Goal: Communication & Community: Answer question/provide support

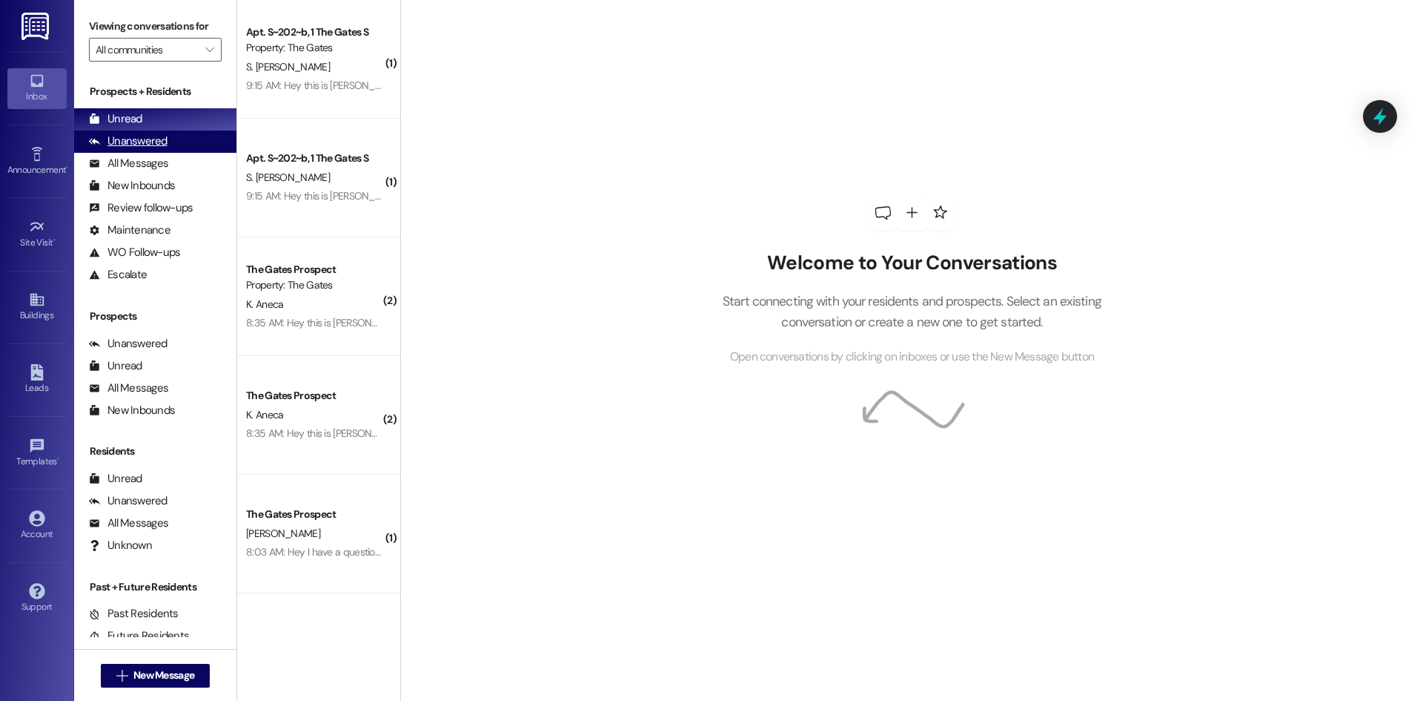
click at [134, 141] on div "Unanswered" at bounding box center [128, 141] width 79 height 16
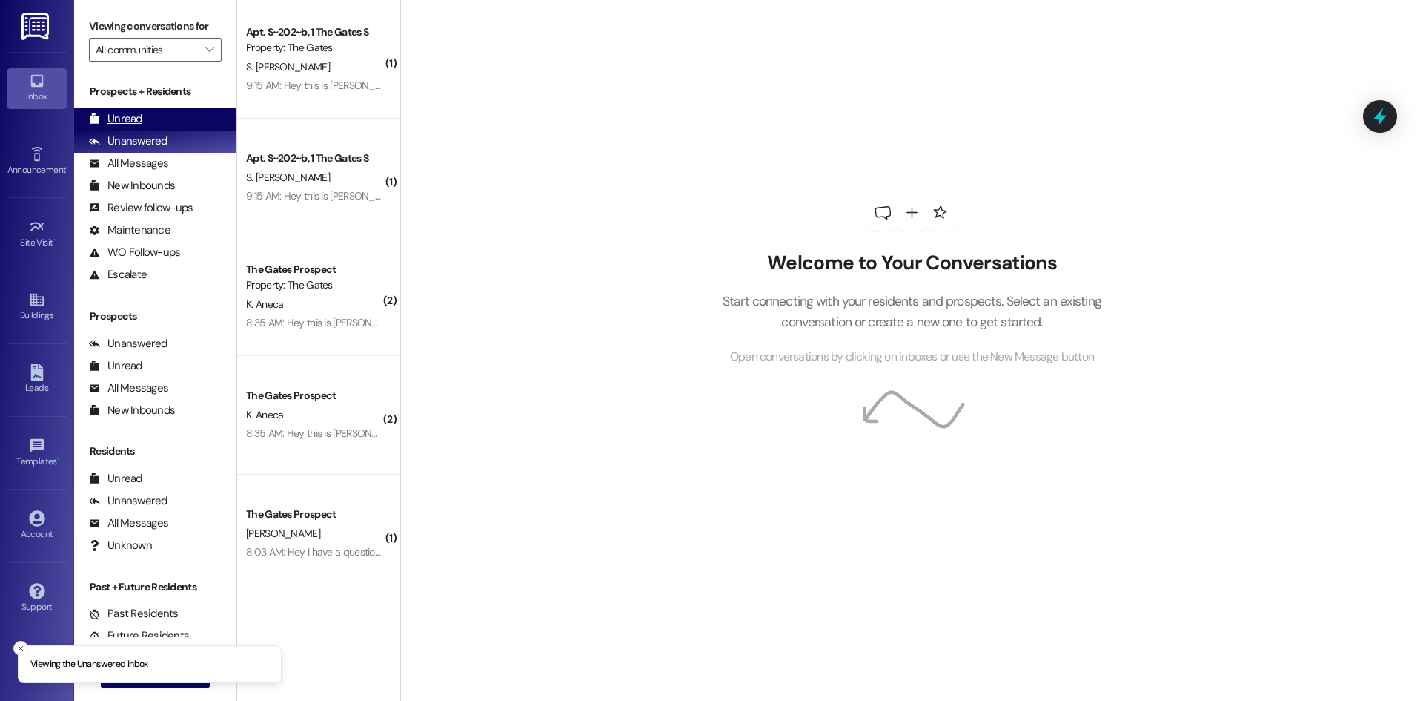
click at [134, 116] on div "Unread" at bounding box center [115, 119] width 53 height 16
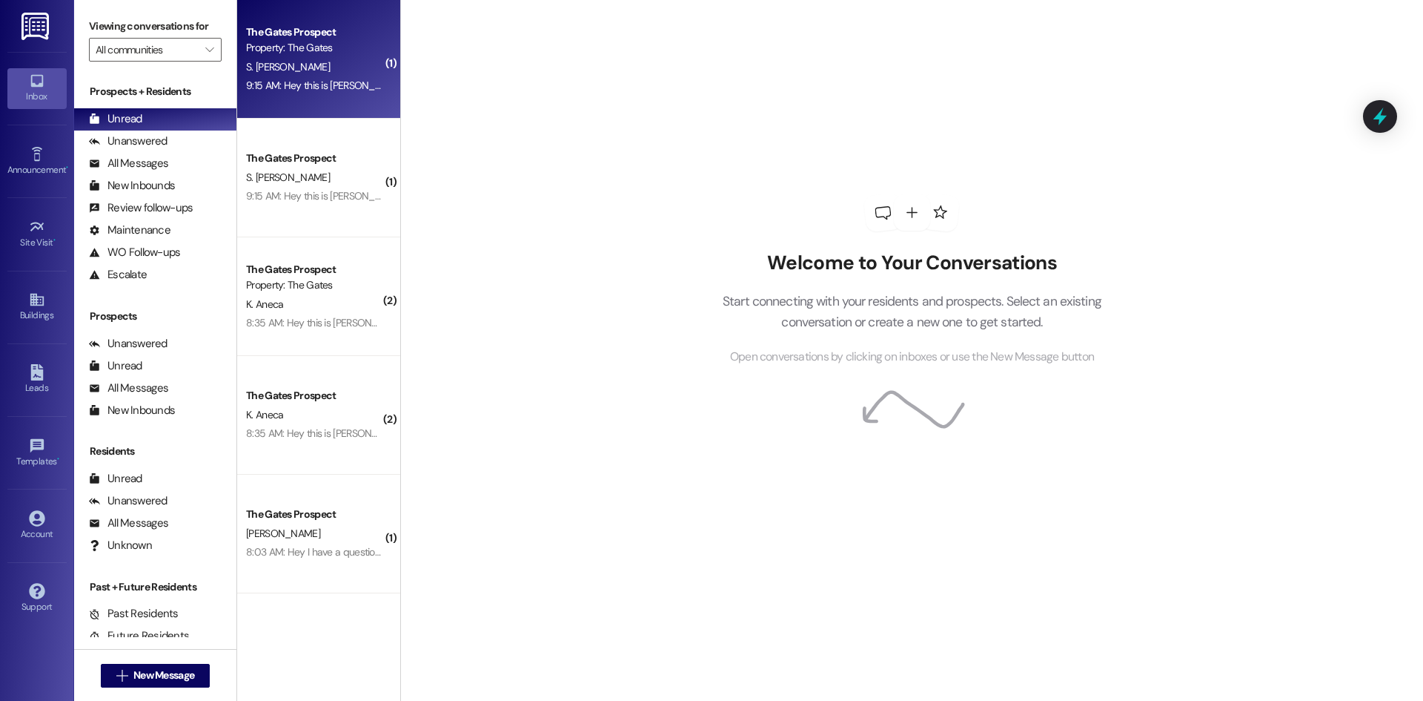
click at [336, 62] on div "S. [PERSON_NAME]" at bounding box center [315, 67] width 140 height 19
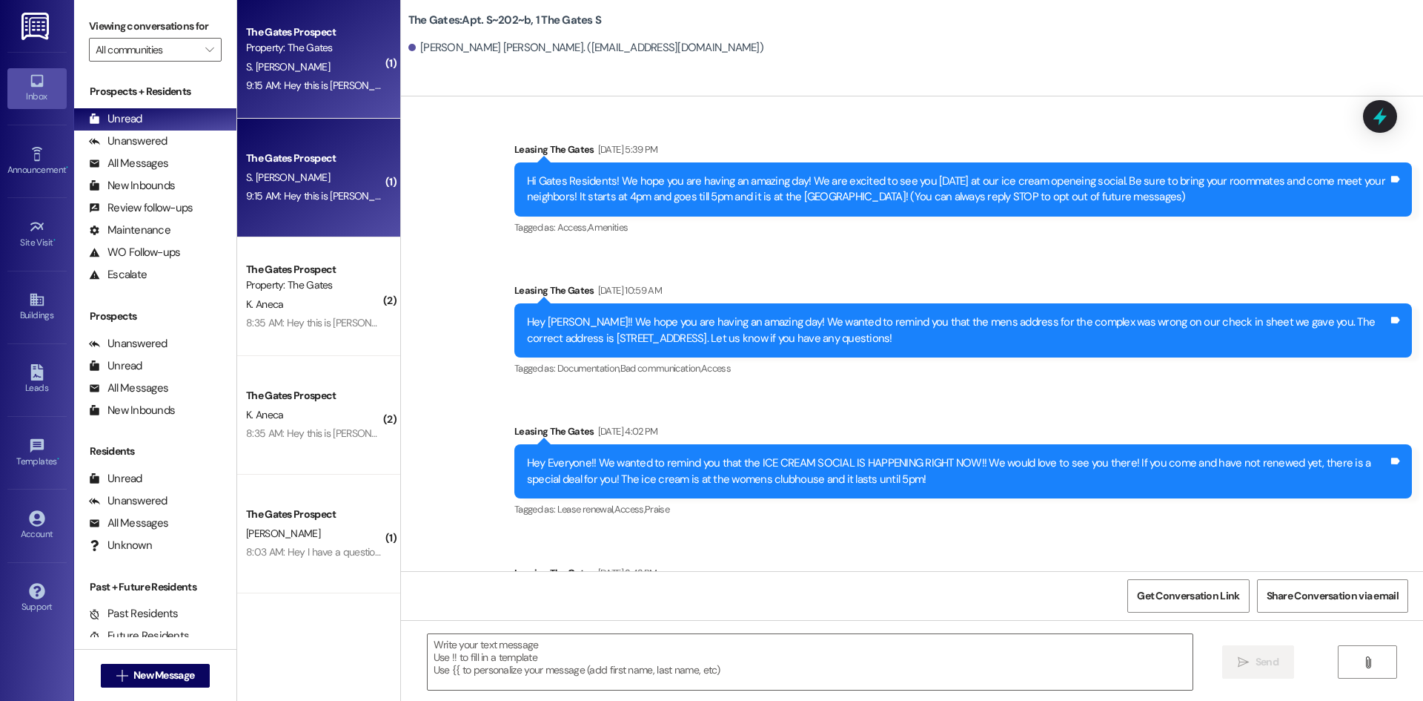
scroll to position [22812, 0]
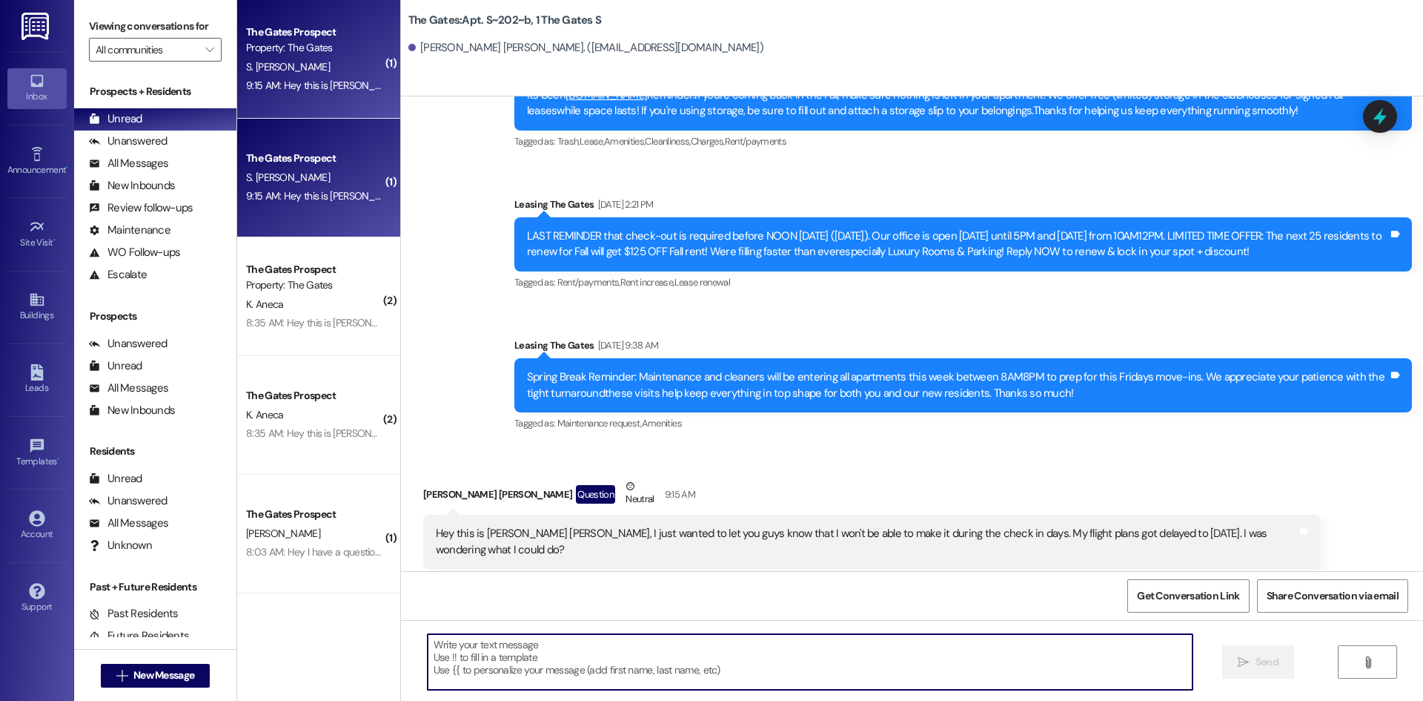
click at [709, 663] on textarea at bounding box center [810, 662] width 765 height 56
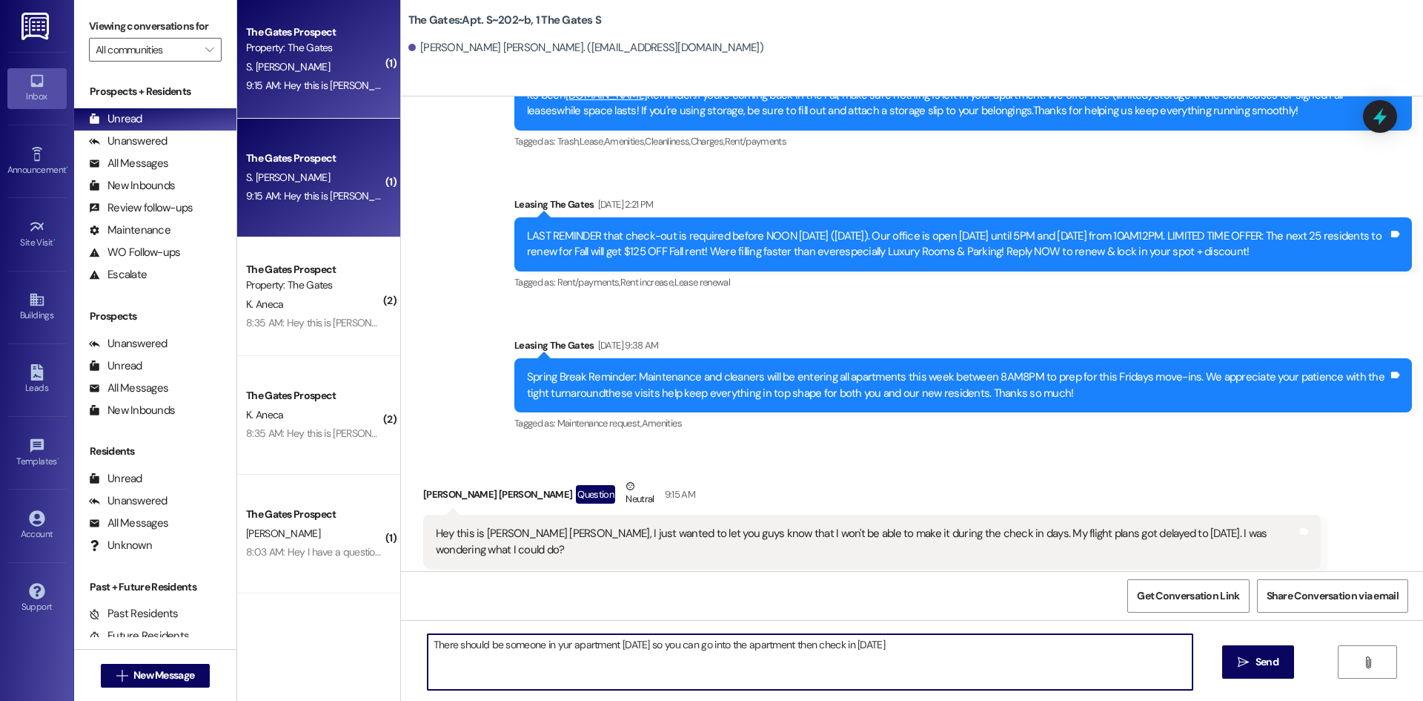
click at [552, 642] on textarea "There should be someone in yur apartment [DATE] so you can go into the apartmen…" at bounding box center [810, 662] width 765 height 56
click at [620, 569] on div "Tagged as: Apartment entry Click to highlight conversations about Apartment ent…" at bounding box center [872, 579] width 898 height 21
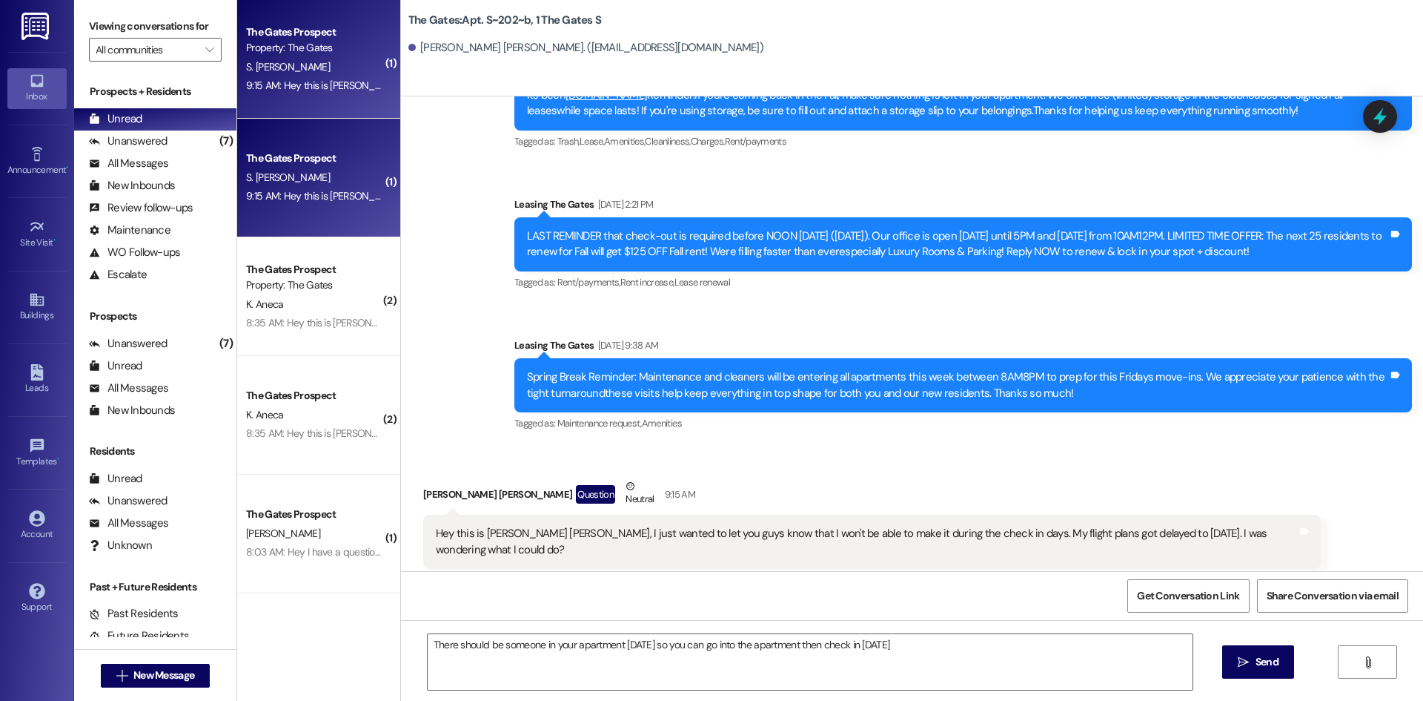
scroll to position [22811, 0]
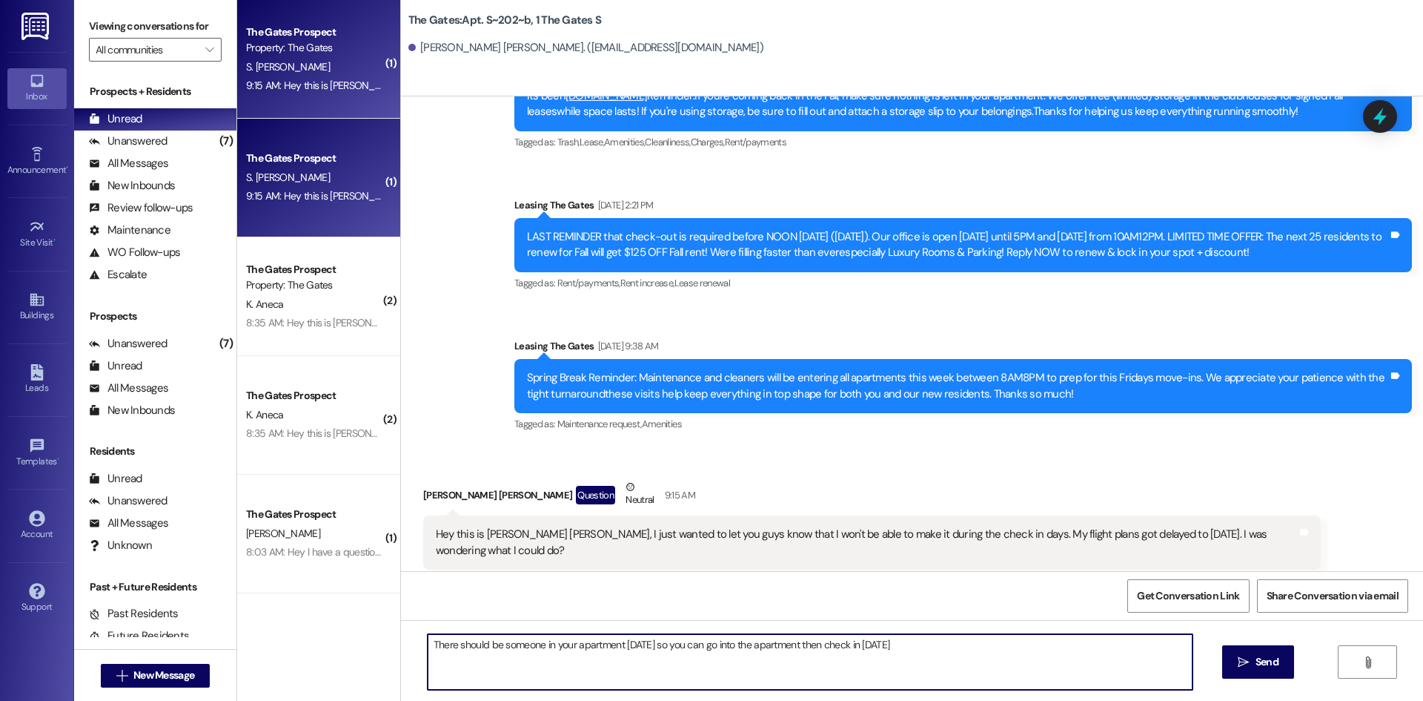
click at [998, 650] on textarea "There should be someone in your apartment [DATE] so you can go into the apartme…" at bounding box center [810, 662] width 765 height 56
type textarea "There should be someone in your apartment [DATE] so you can go into the apartme…"
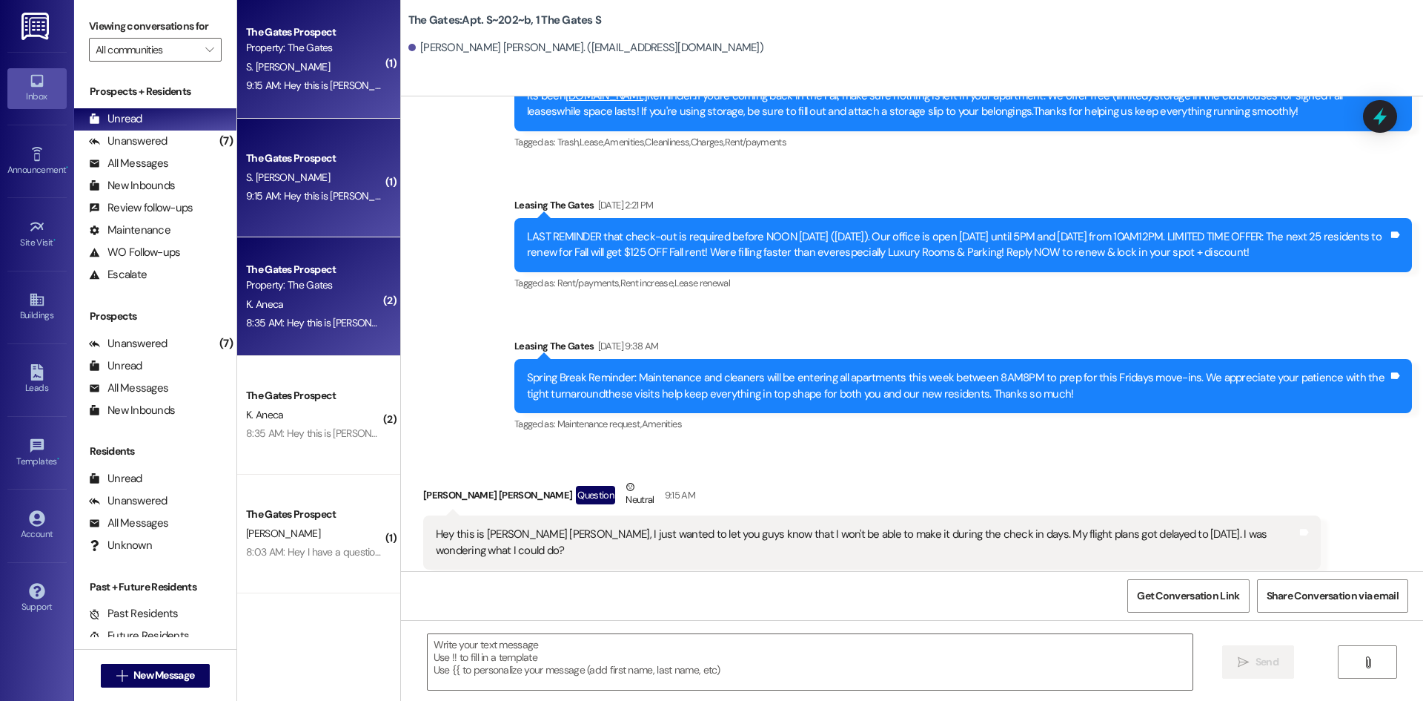
click at [275, 328] on div "8:35 AM: Hey this is [PERSON_NAME] I just wanted to let you guys know that I wi…" at bounding box center [614, 322] width 737 height 13
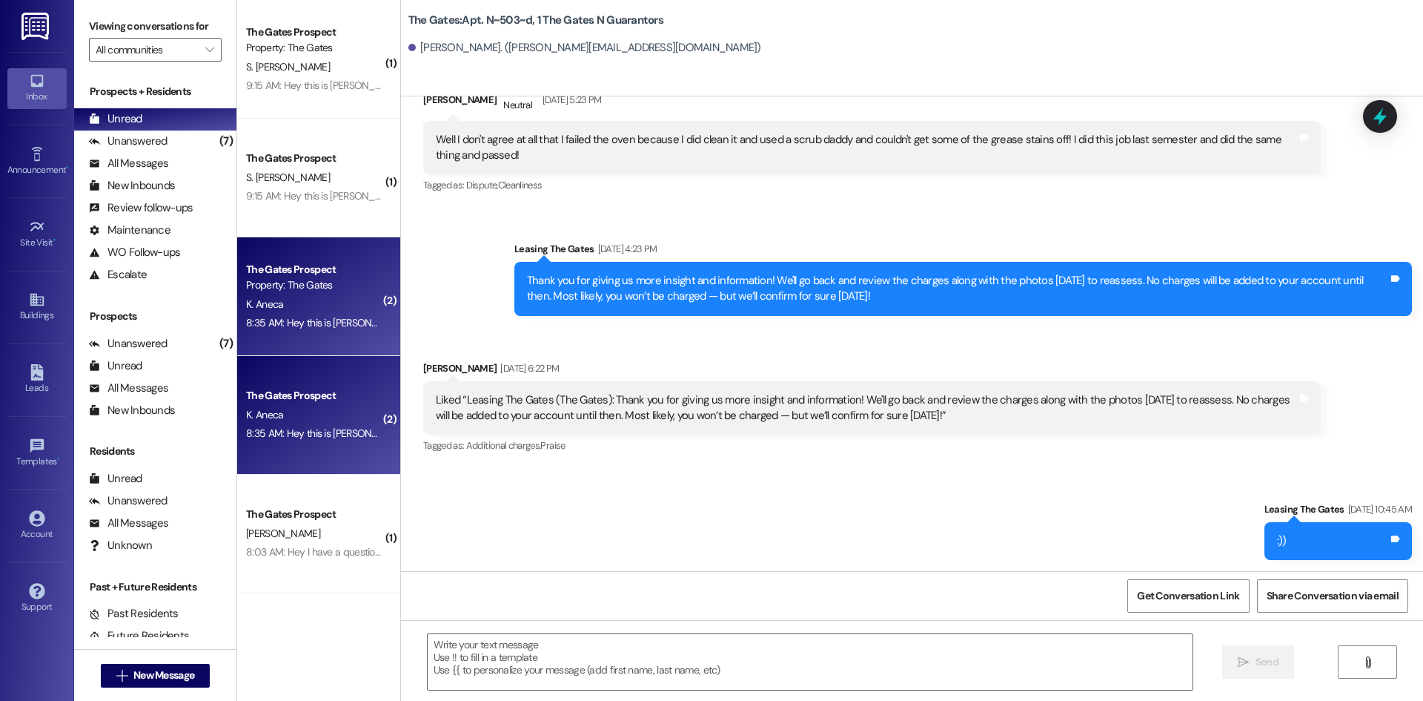
scroll to position [17322, 0]
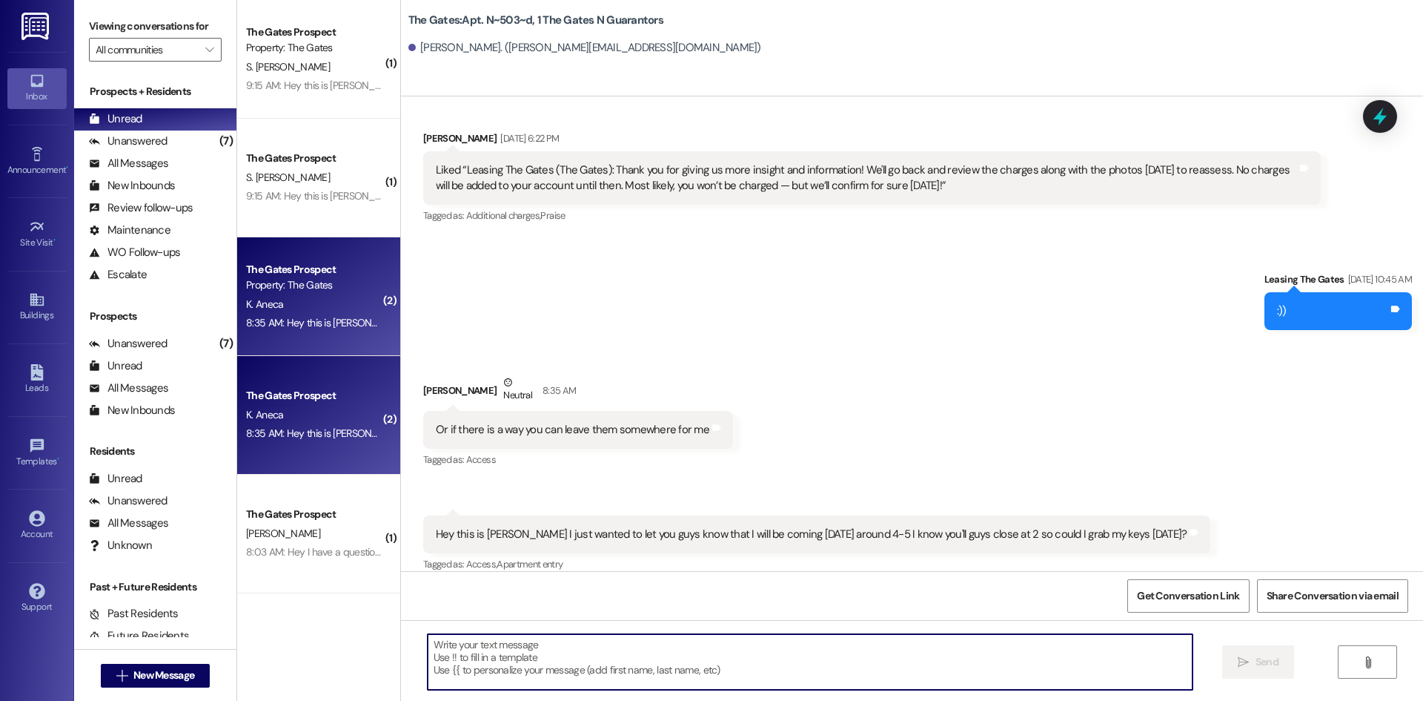
click at [609, 667] on textarea at bounding box center [810, 662] width 765 height 56
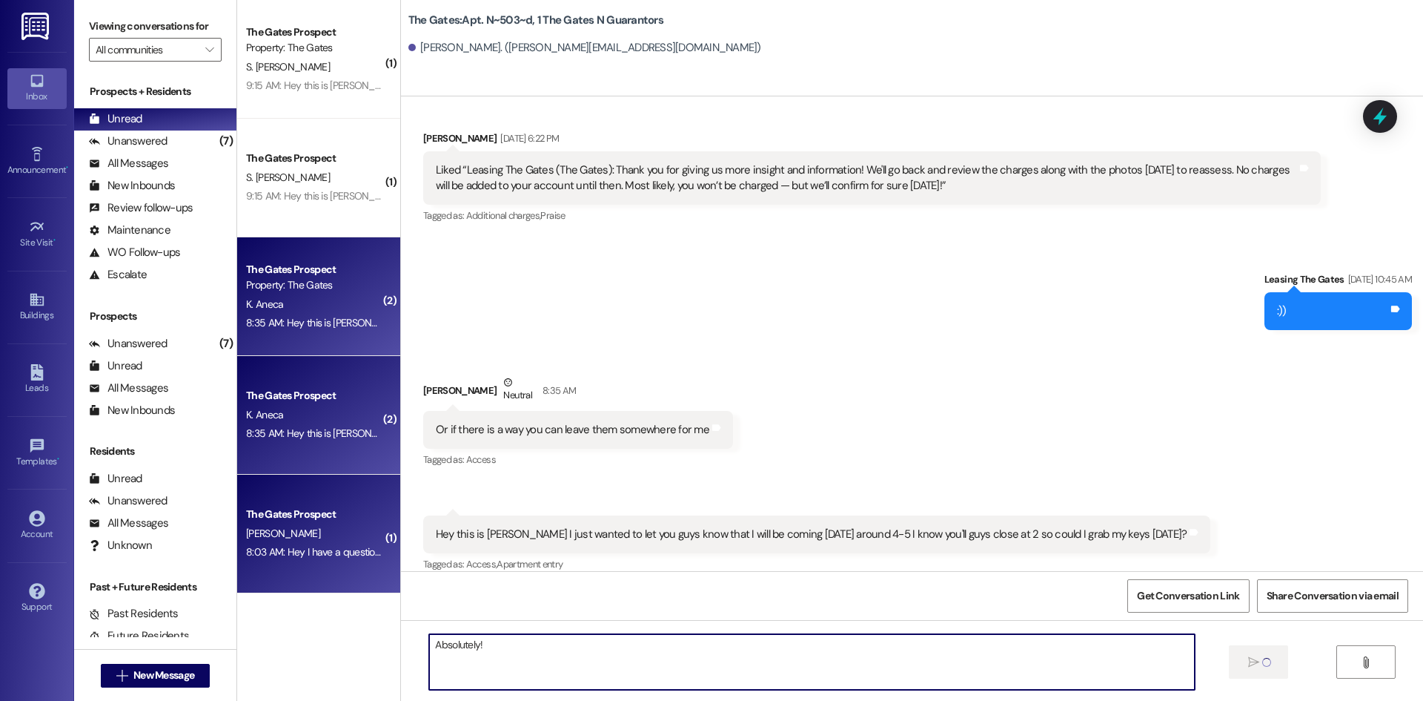
type textarea "Absolutely!"
click at [282, 530] on div "[PERSON_NAME]" at bounding box center [315, 533] width 140 height 19
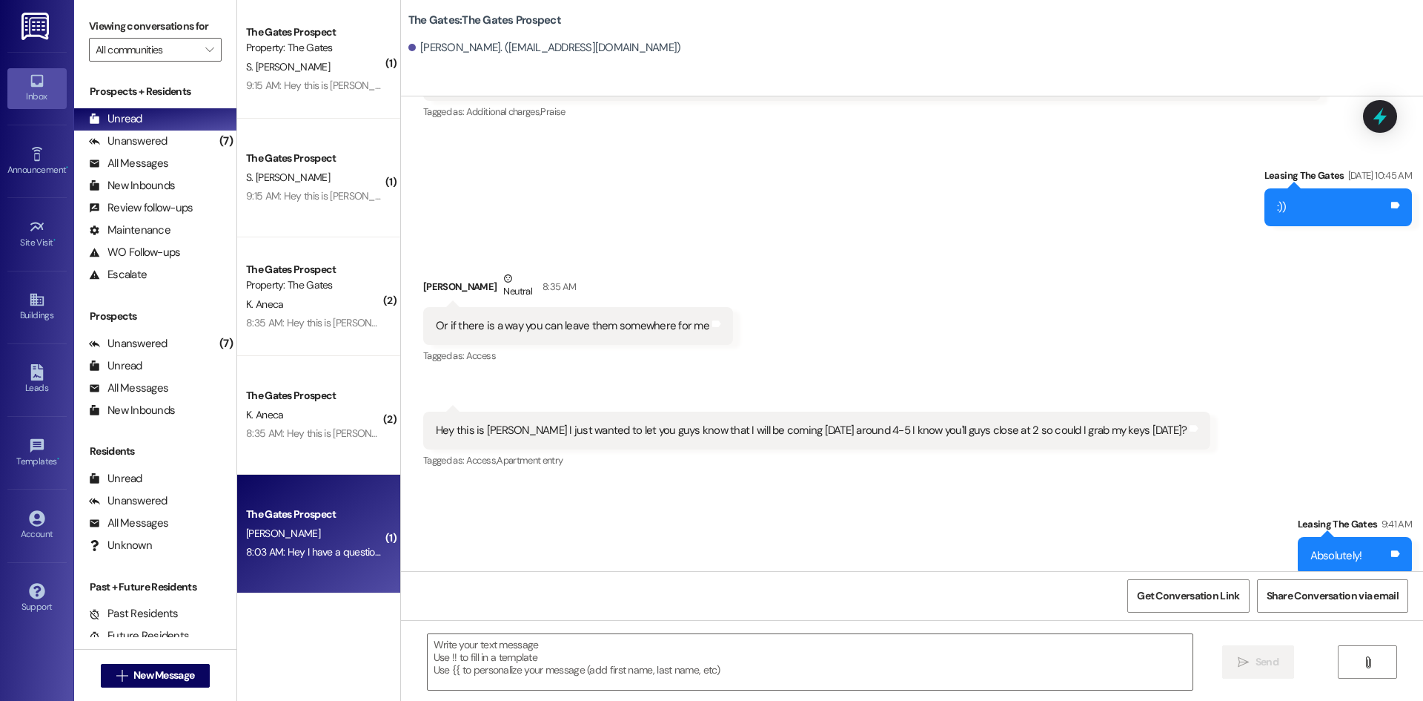
scroll to position [2081, 0]
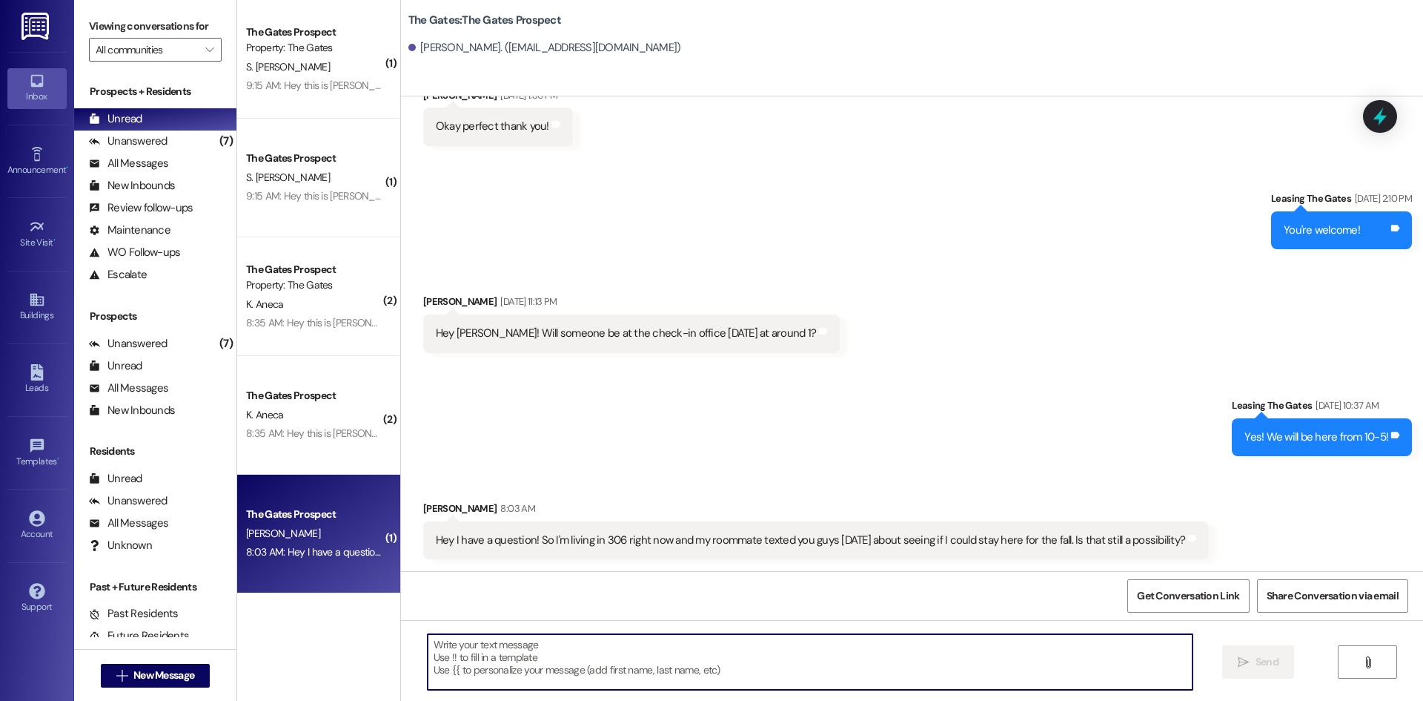
click at [507, 659] on textarea at bounding box center [810, 662] width 765 height 56
type textarea "Was [PERSON_NAME] able to answer your question?"
click at [1268, 666] on span "Send" at bounding box center [1267, 662] width 23 height 16
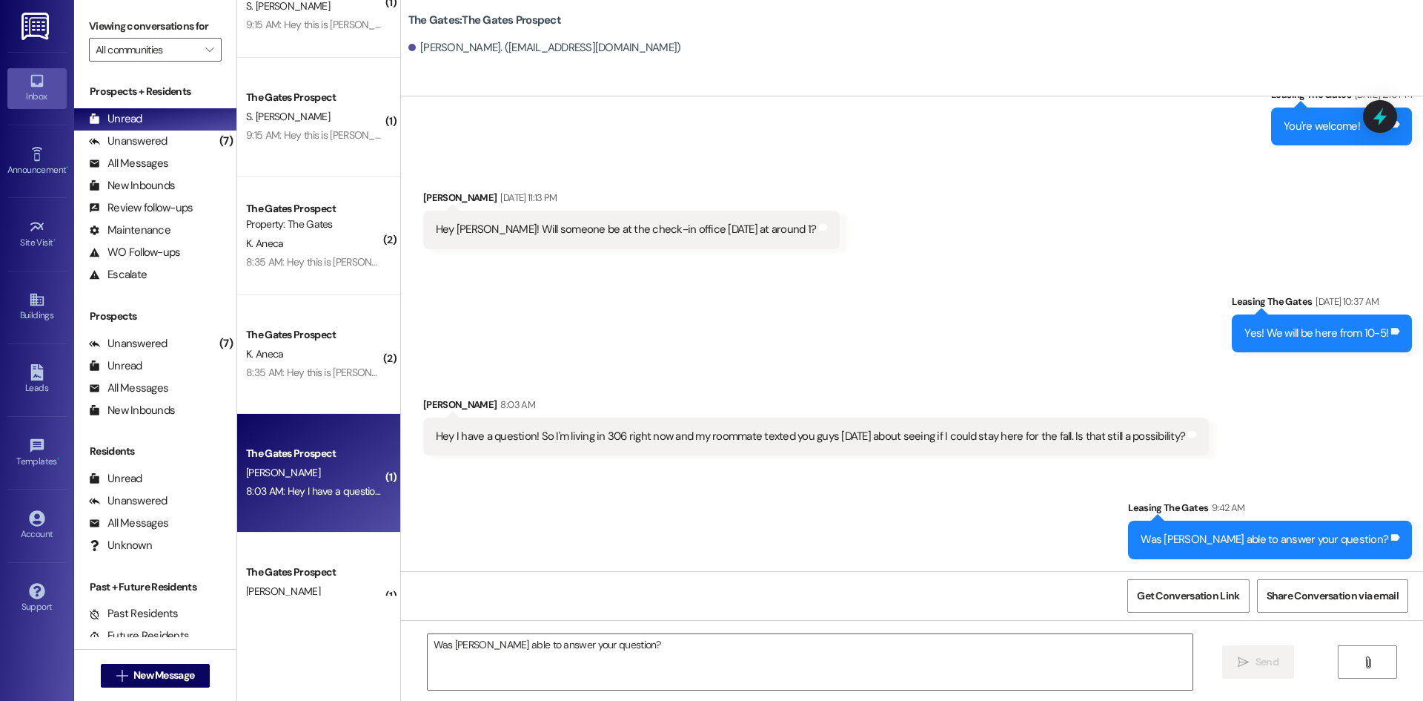
scroll to position [116, 0]
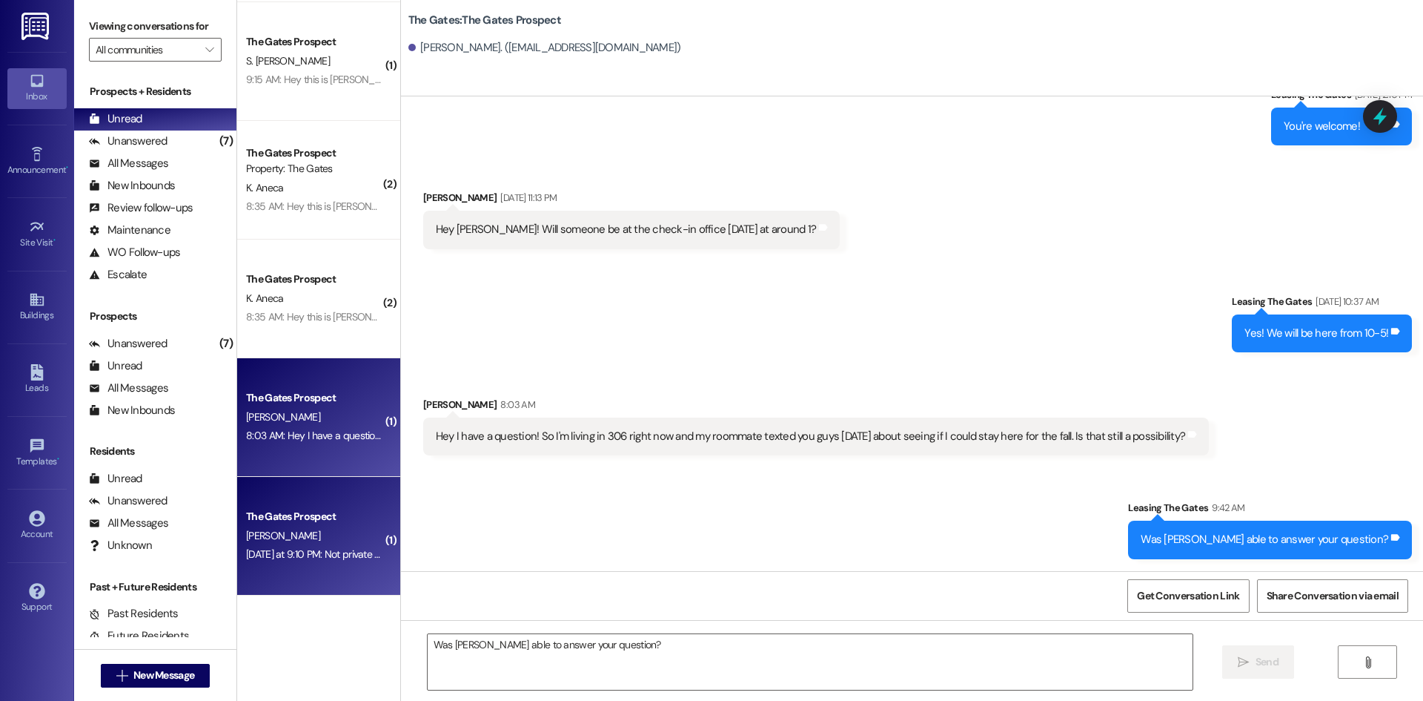
click at [313, 503] on div "The Gates Prospect [PERSON_NAME] [DATE] at 9:10 PM: Not private though right [D…" at bounding box center [318, 536] width 163 height 119
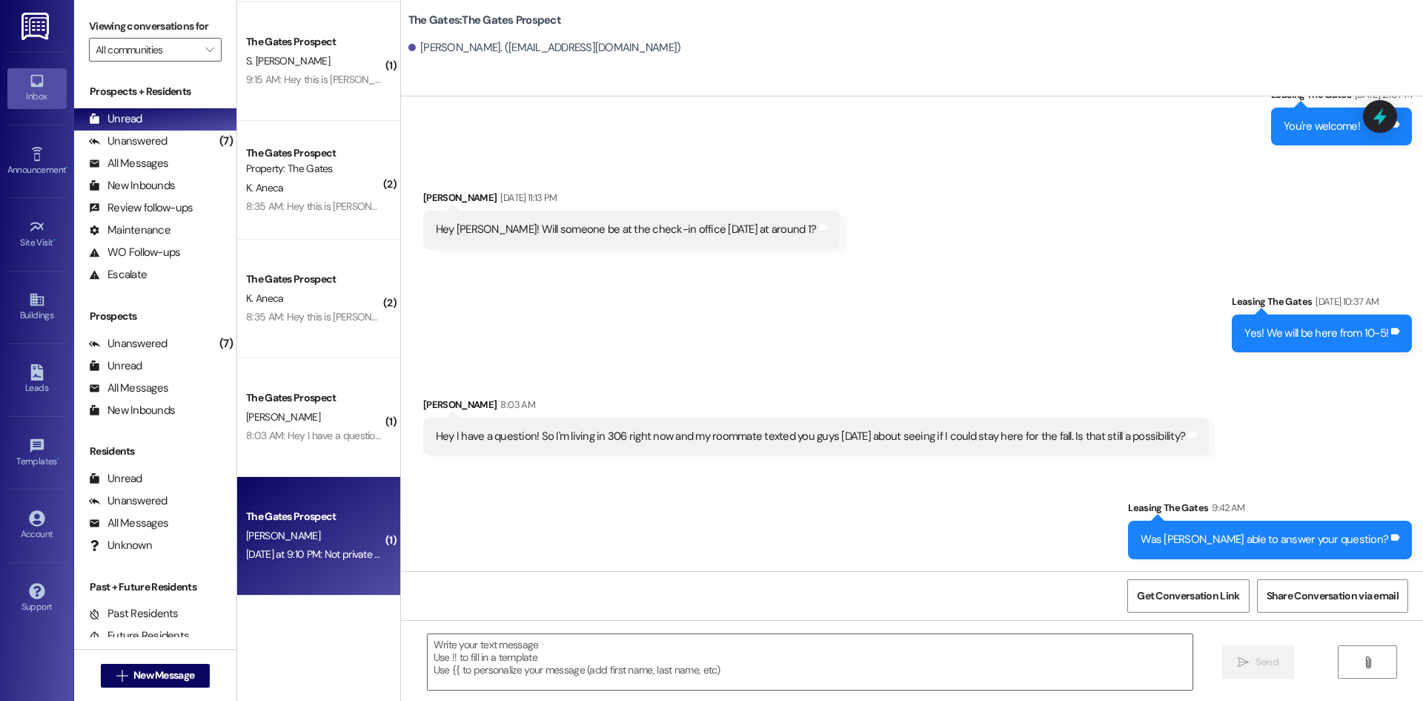
scroll to position [1389, 0]
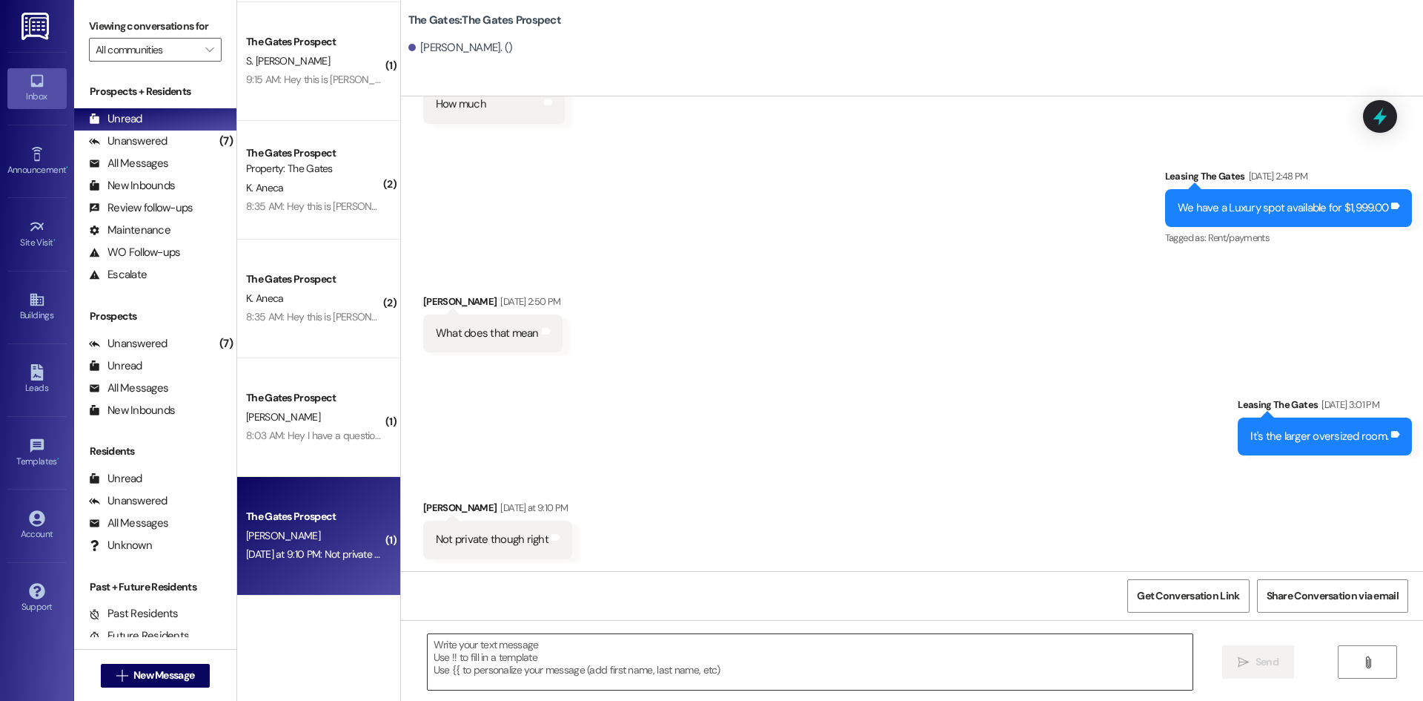
click at [520, 649] on textarea at bounding box center [810, 662] width 765 height 56
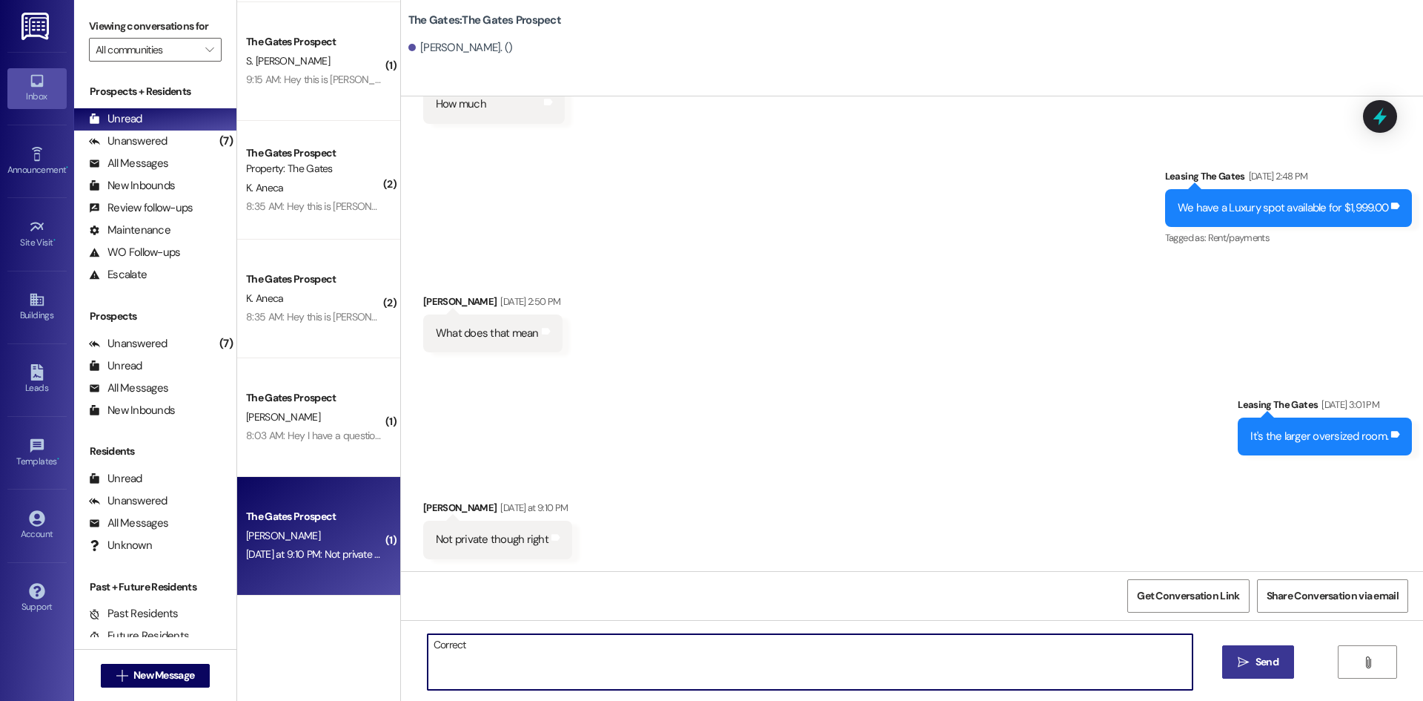
type textarea "Correct"
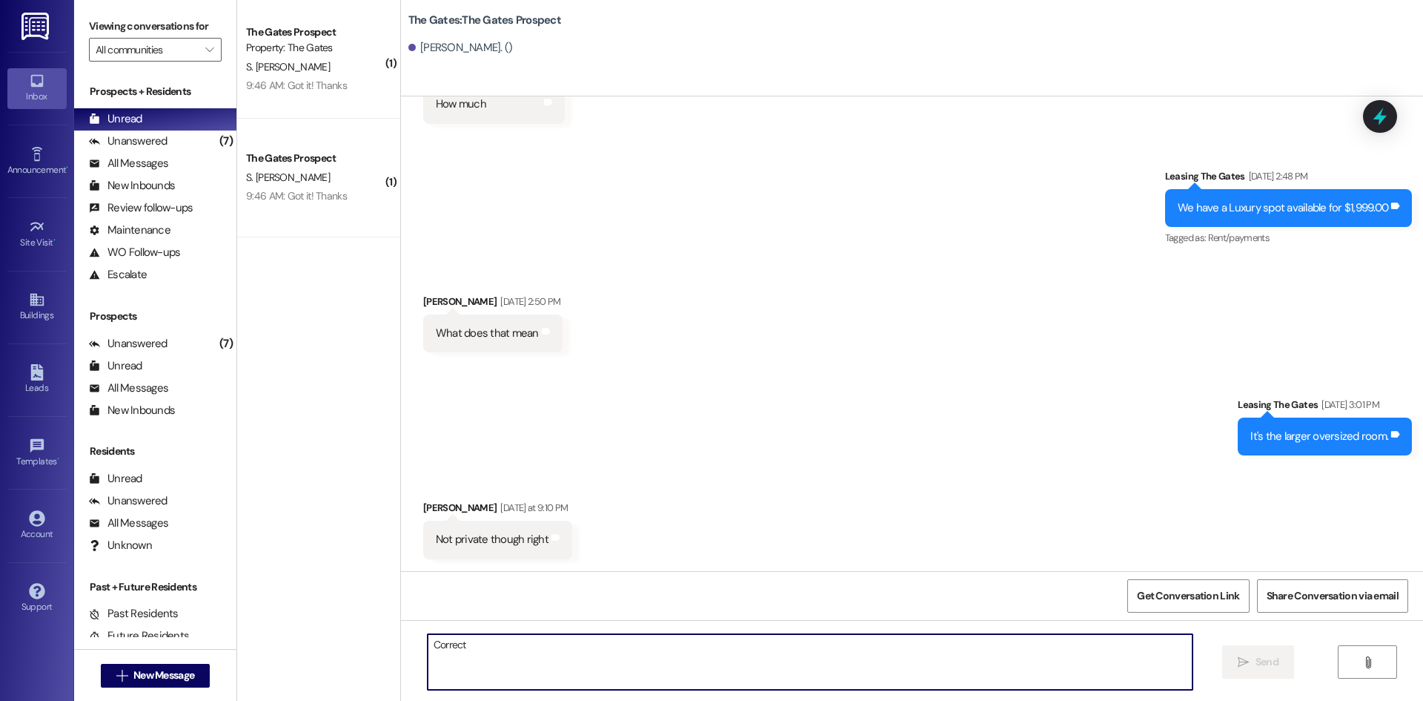
scroll to position [0, 0]
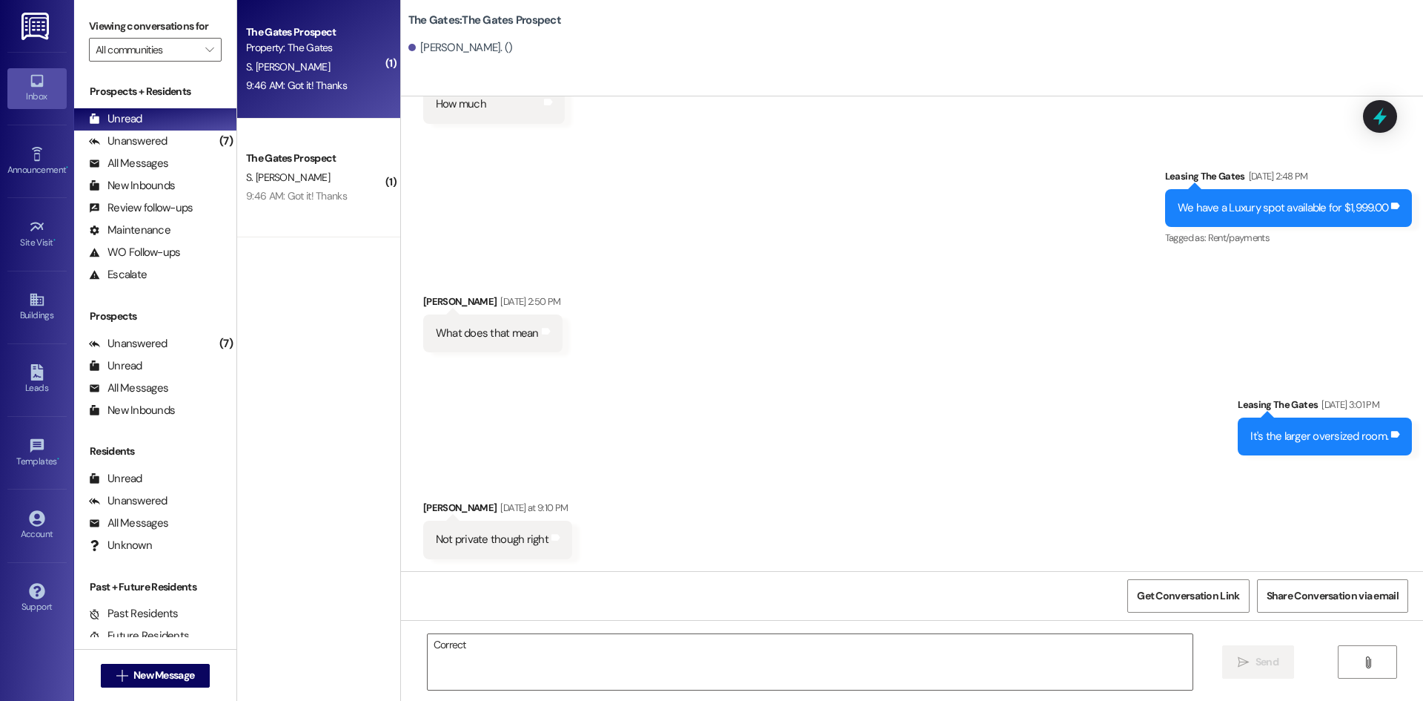
click at [335, 65] on div "S. [PERSON_NAME]" at bounding box center [315, 67] width 140 height 19
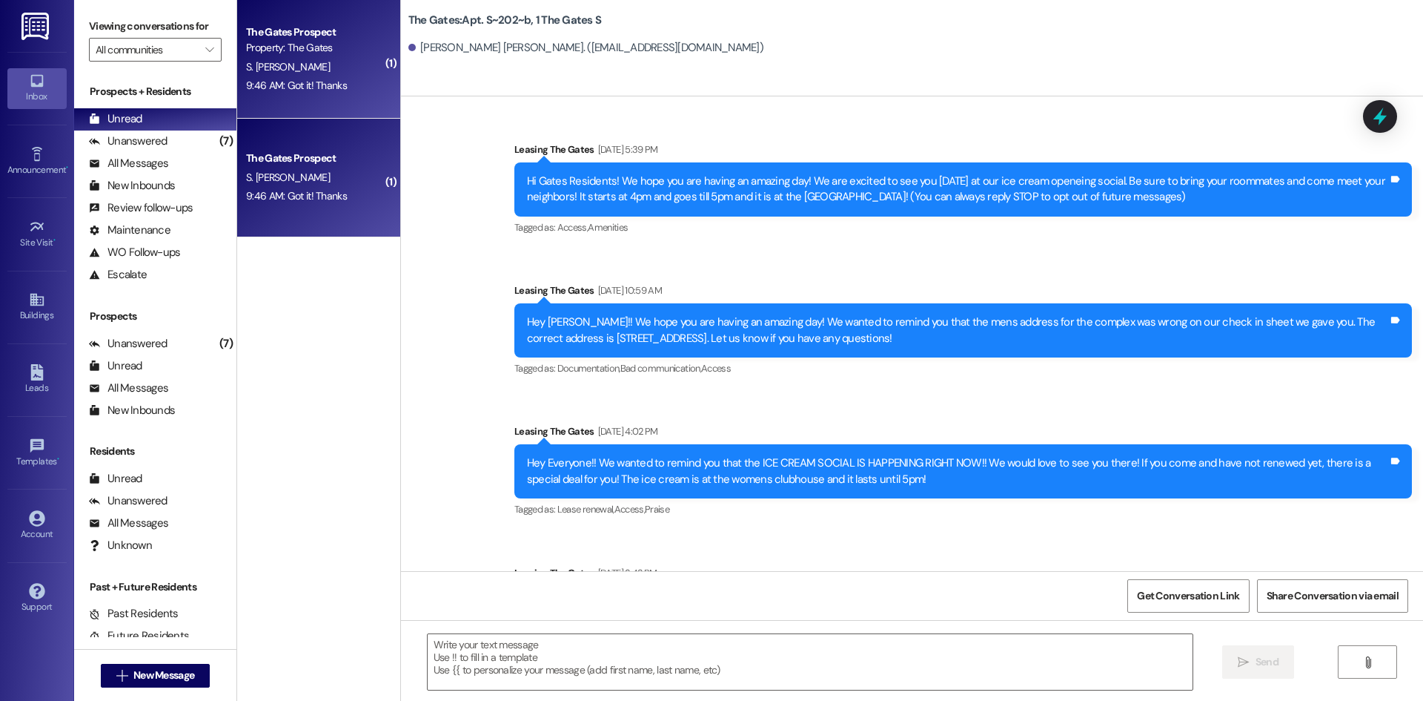
scroll to position [23122, 0]
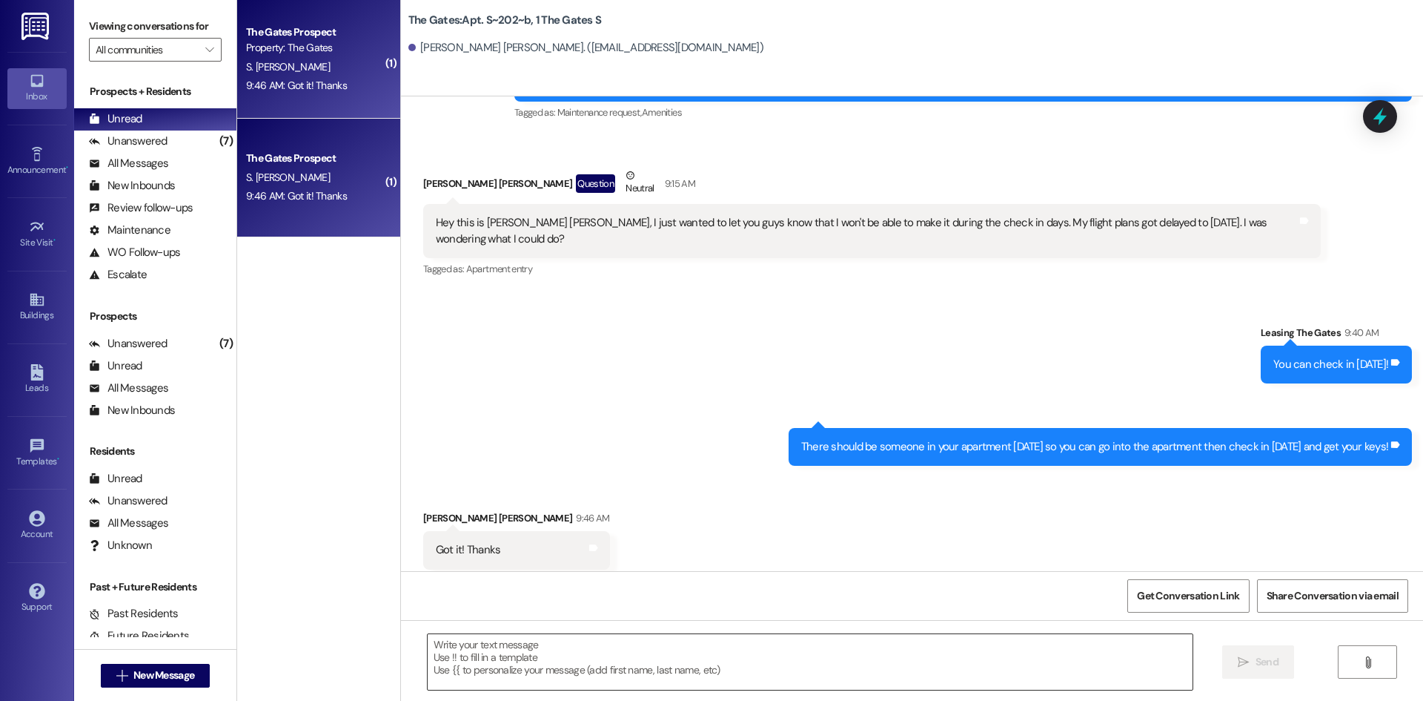
click at [455, 674] on textarea at bounding box center [810, 662] width 765 height 56
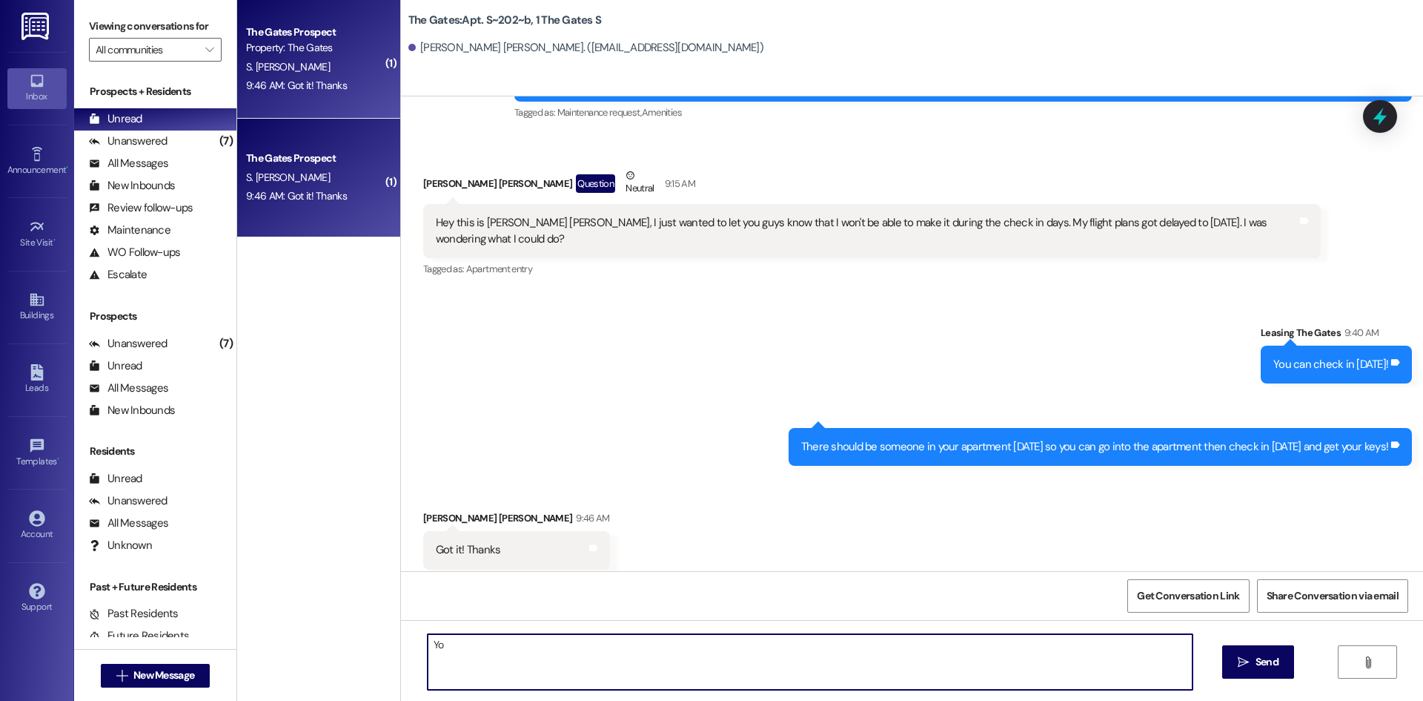
type textarea "Y"
type textarea "You are welcome!"
